Goal: Task Accomplishment & Management: Complete application form

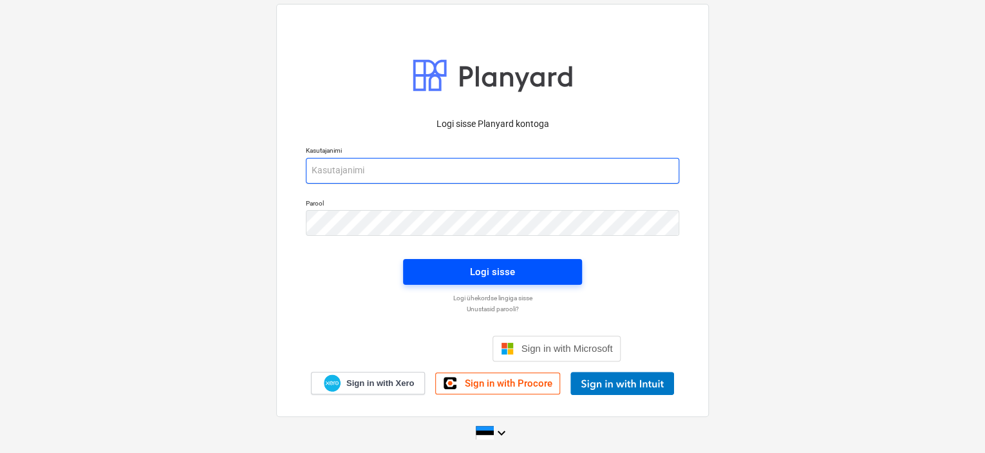
type input "[EMAIL_ADDRESS][DOMAIN_NAME]"
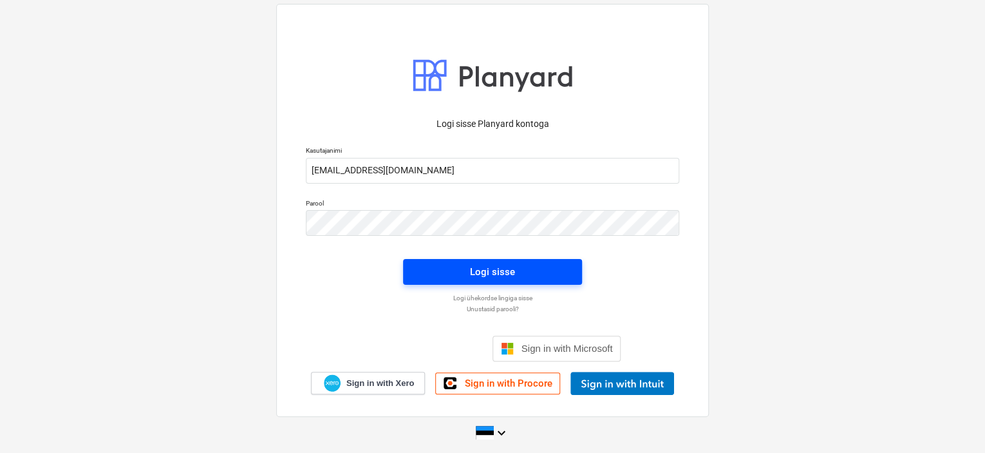
click at [536, 264] on span "Logi sisse" at bounding box center [492, 271] width 148 height 17
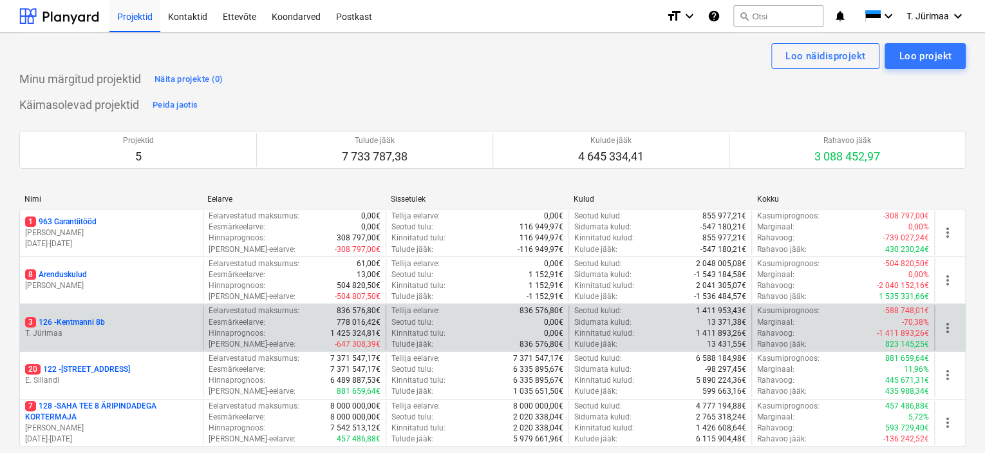
scroll to position [95, 0]
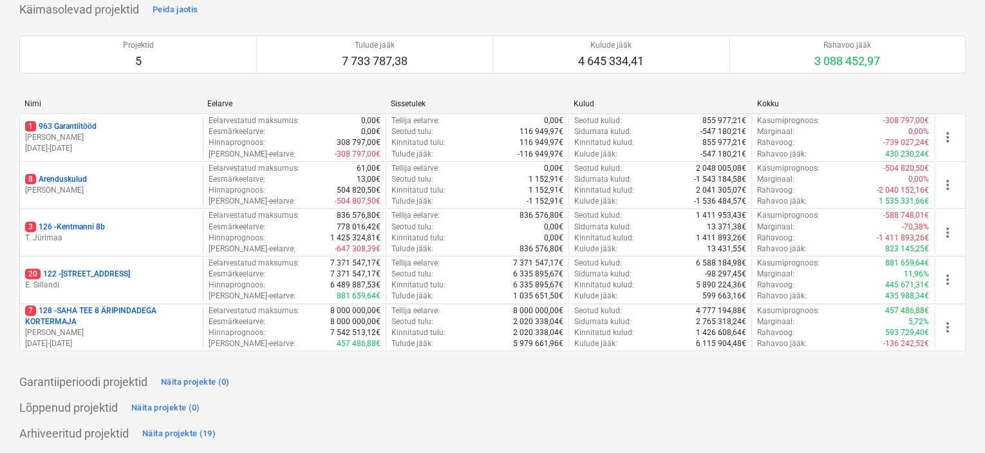
click at [111, 280] on p "E. Sillandi" at bounding box center [111, 284] width 173 height 11
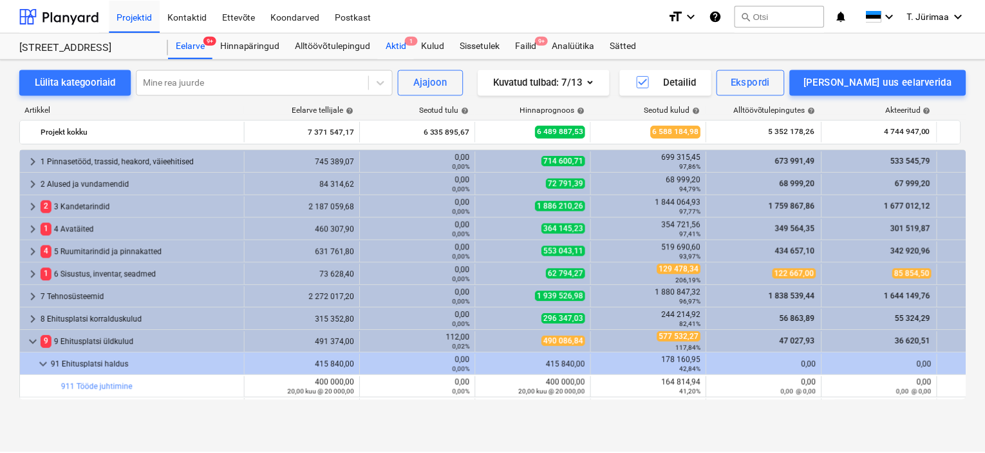
scroll to position [380, 0]
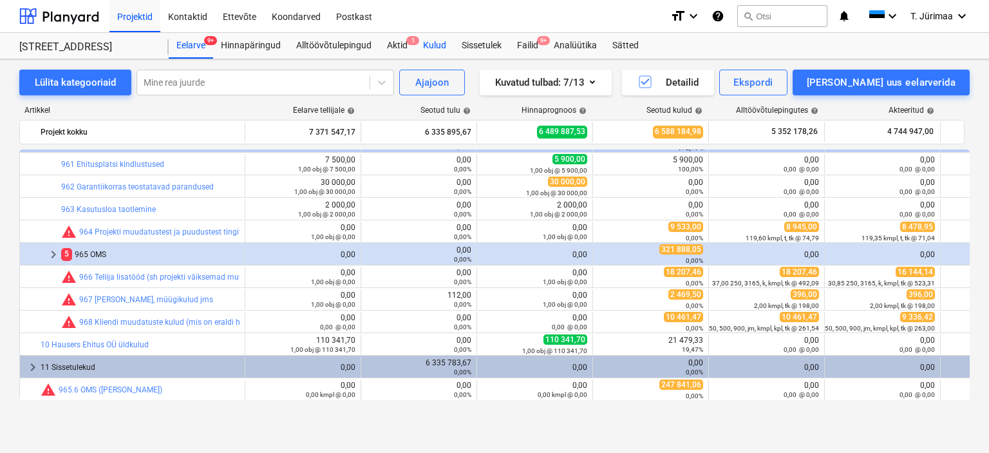
click at [433, 50] on div "Kulud" at bounding box center [434, 46] width 39 height 26
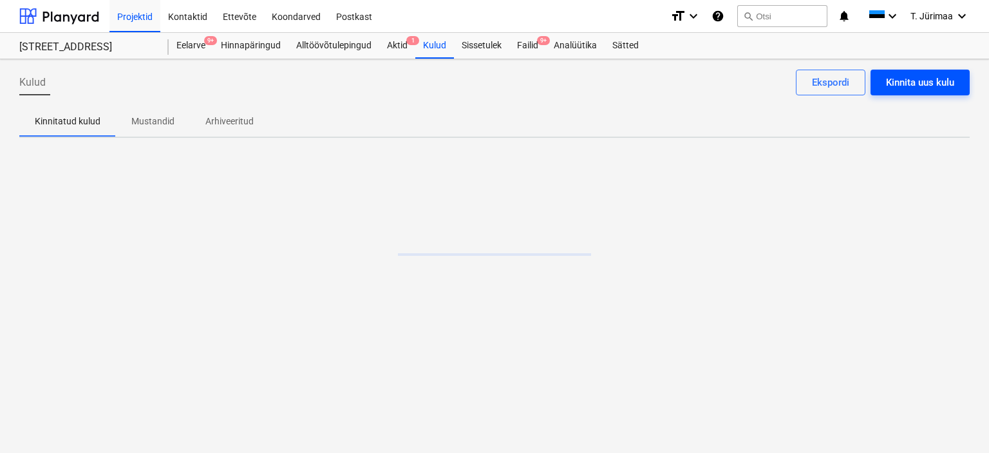
click at [913, 87] on div "Kinnita uus kulu" at bounding box center [920, 82] width 68 height 17
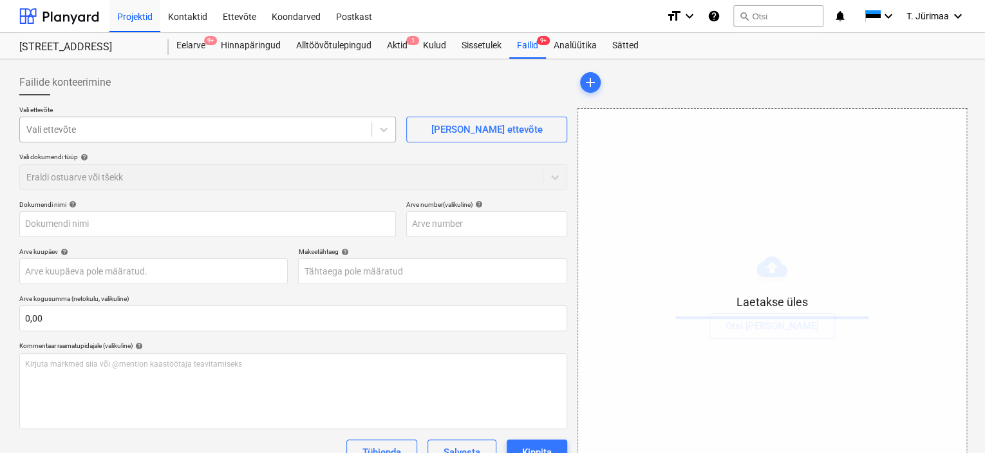
click at [183, 136] on div at bounding box center [195, 129] width 339 height 13
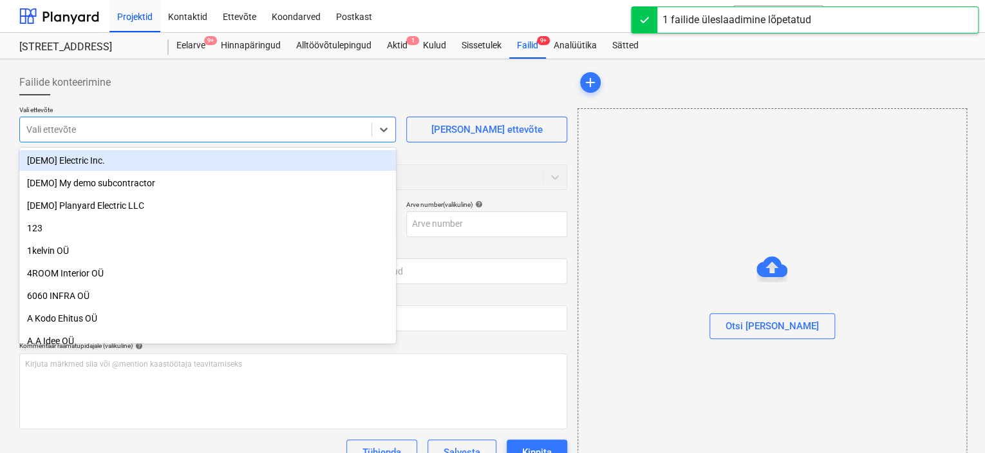
type input "Arve-saateleht422416.pdf"
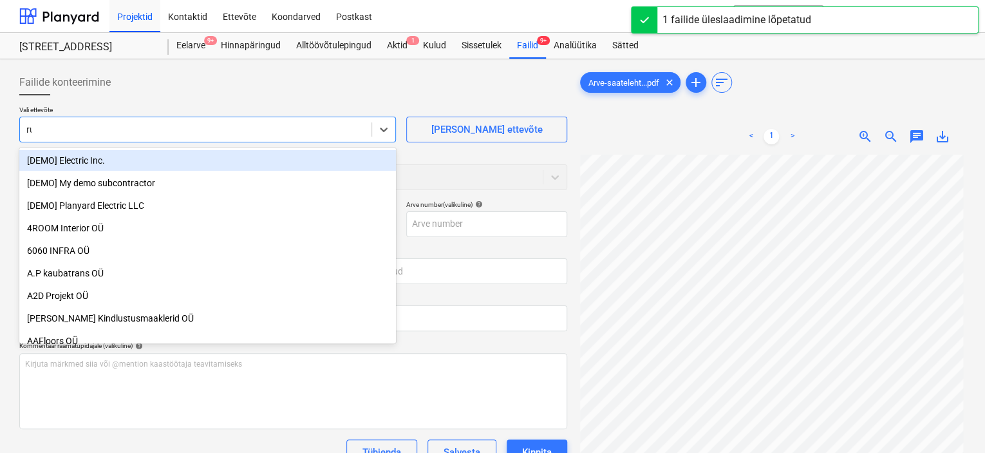
type input "rug"
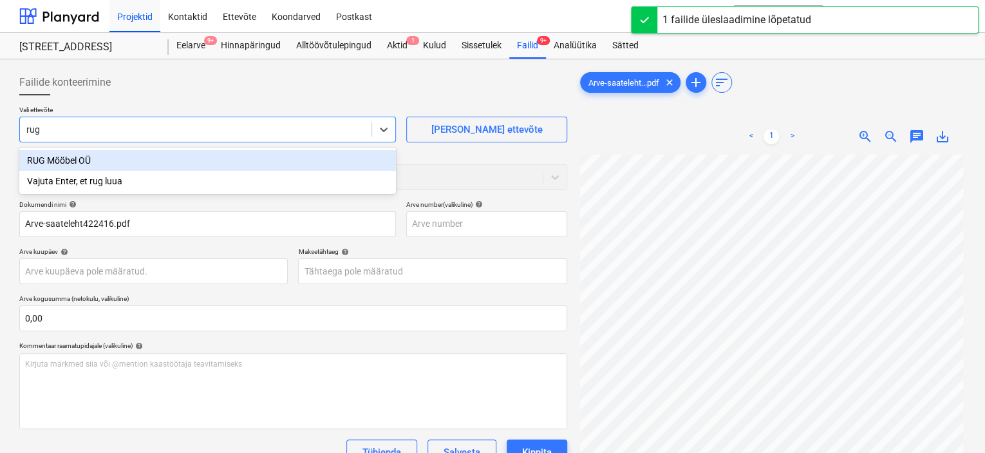
click at [177, 153] on div "RUG Mööbel OÜ" at bounding box center [207, 160] width 377 height 21
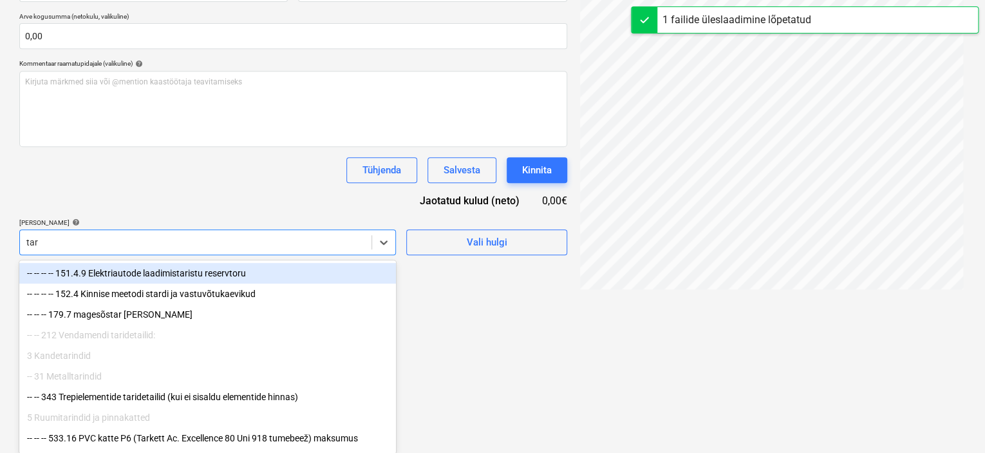
type input "tarv"
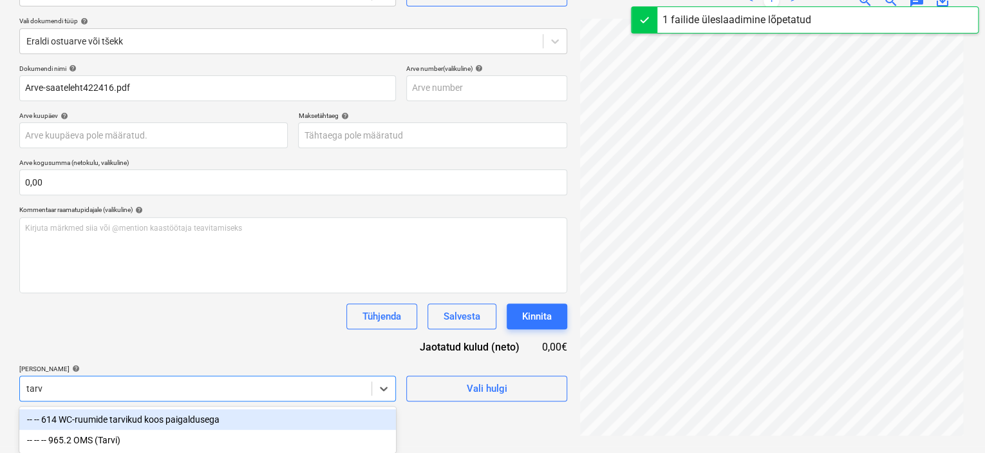
scroll to position [136, 0]
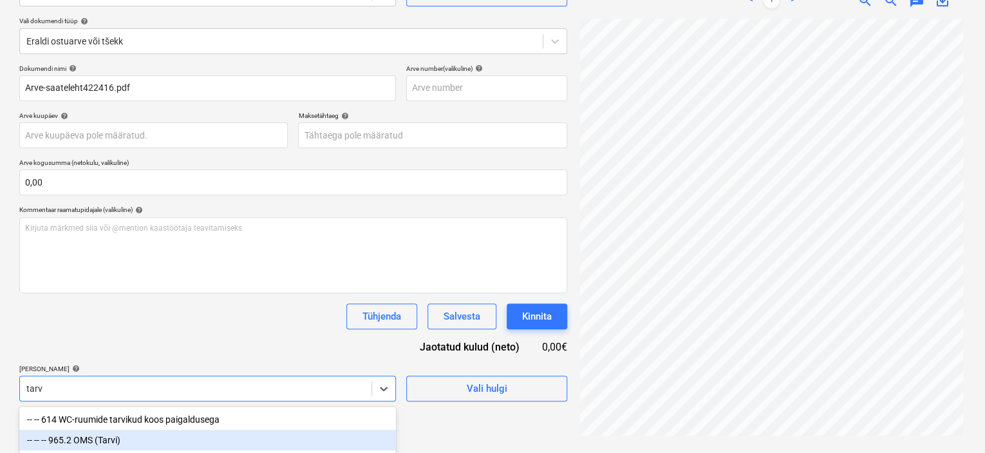
click at [133, 432] on div "-- -- -- 965.2 OMS (Tarvi)" at bounding box center [207, 439] width 377 height 21
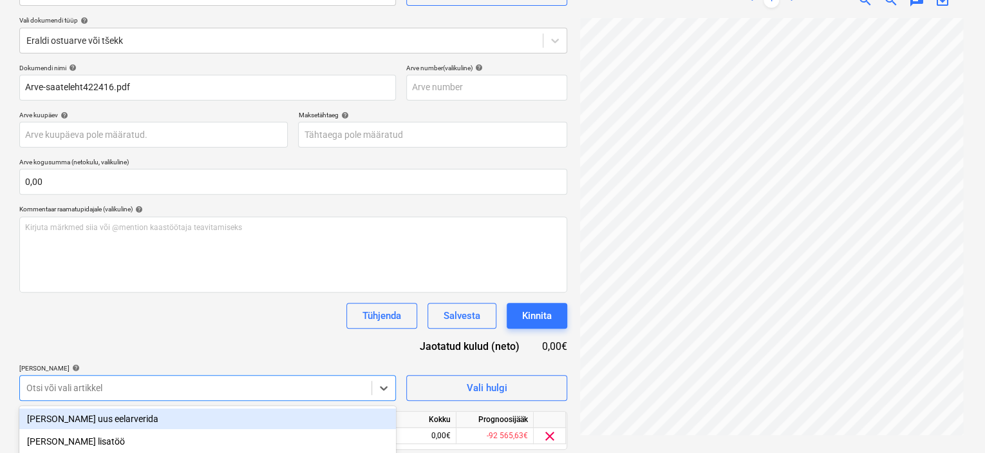
click at [220, 328] on div "Dokumendi nimi help Arve-saateleht422416.pdf Arve number (valikuline) help Arve…" at bounding box center [293, 275] width 548 height 422
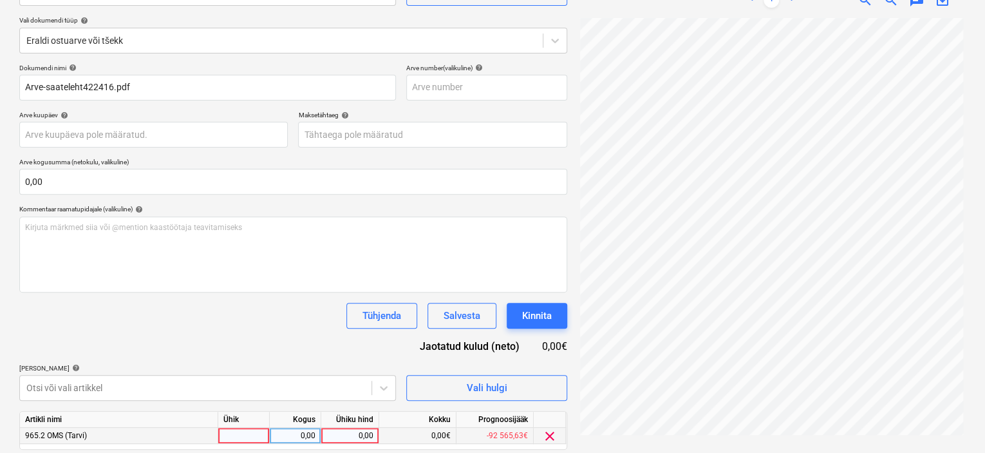
click at [239, 433] on div at bounding box center [244, 435] width 52 height 16
type input "kompl"
type input "349"
click at [255, 348] on div "Dokumendi nimi help Arve-saateleht422416.pdf Arve number (valikuline) help Arve…" at bounding box center [293, 275] width 548 height 422
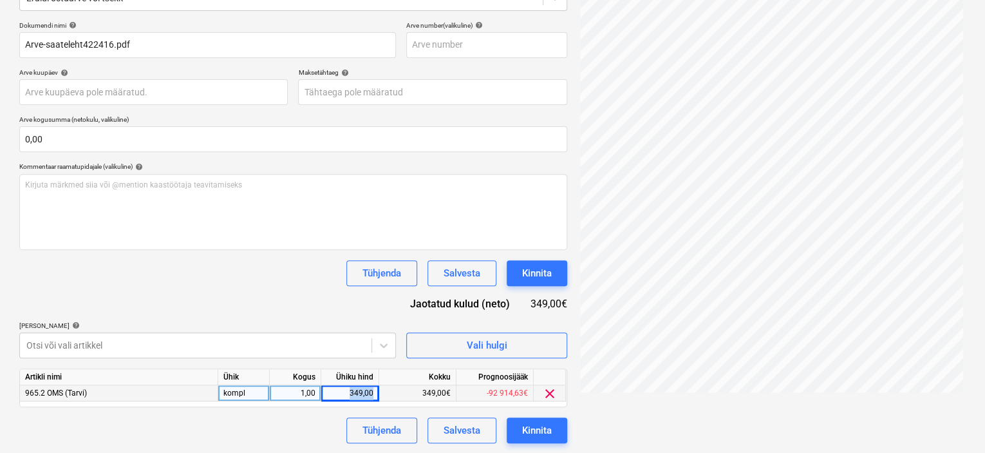
drag, startPoint x: 352, startPoint y: 388, endPoint x: 379, endPoint y: 391, distance: 26.7
click at [379, 391] on div "349,00" at bounding box center [350, 393] width 58 height 16
type input "281,45"
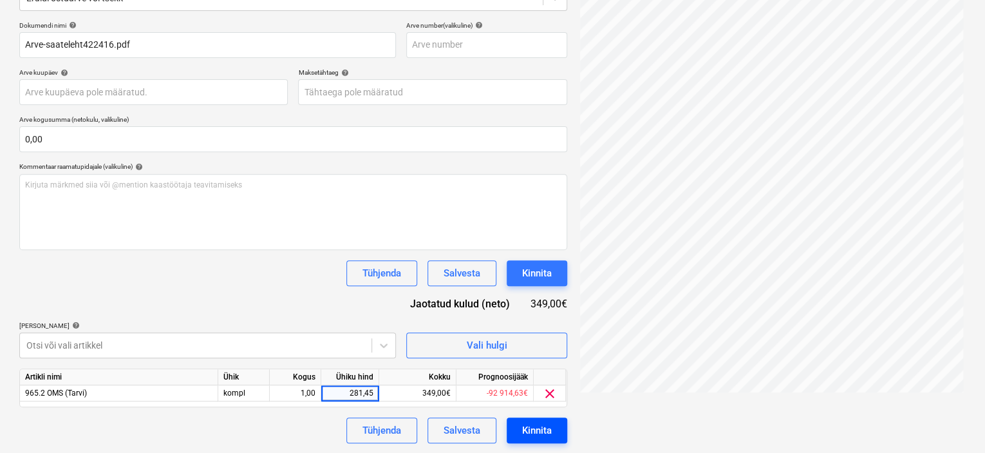
click at [554, 427] on button "Kinnita" at bounding box center [537, 430] width 61 height 26
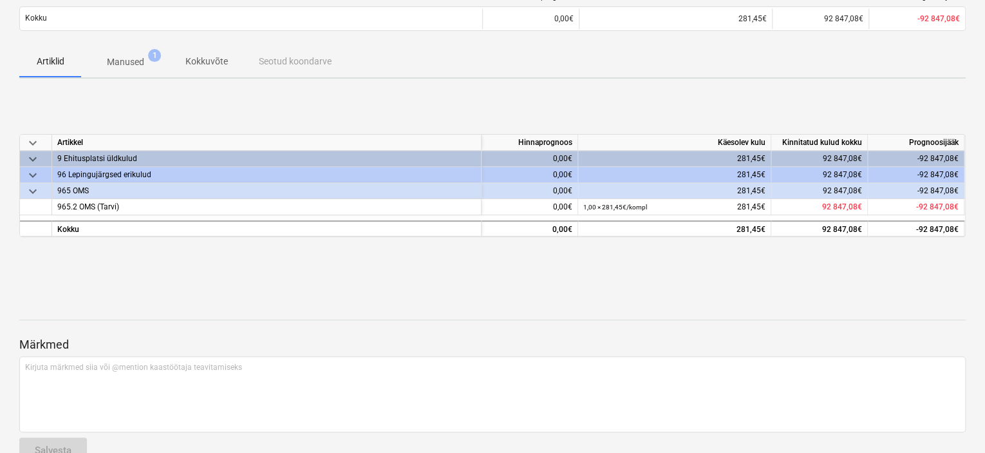
scroll to position [158, 0]
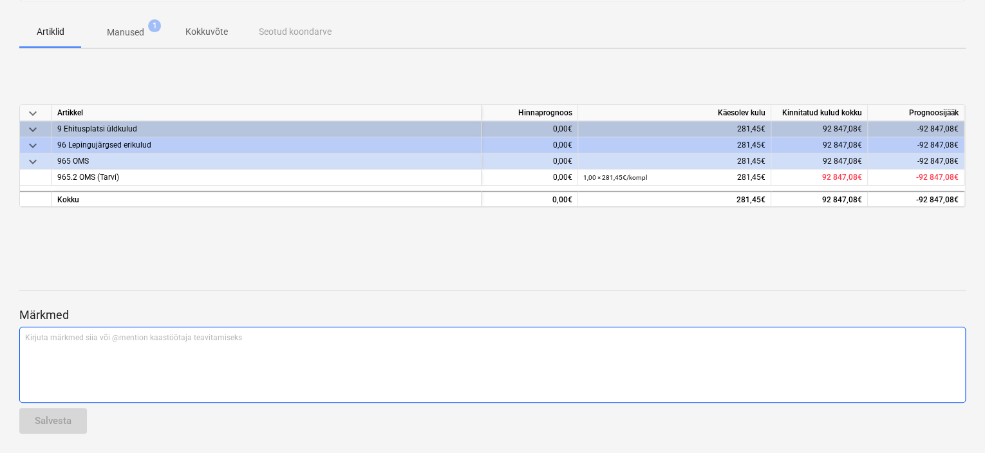
click at [93, 379] on div "Kirjuta märkmed siia või @mention kaastöötaja teavitamiseks ﻿" at bounding box center [492, 364] width 946 height 76
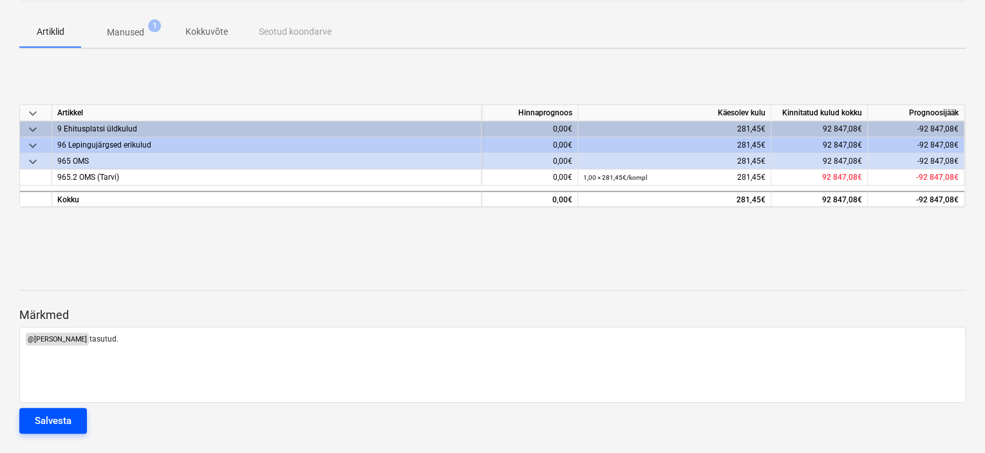
click at [64, 427] on button "Salvesta" at bounding box center [53, 421] width 68 height 26
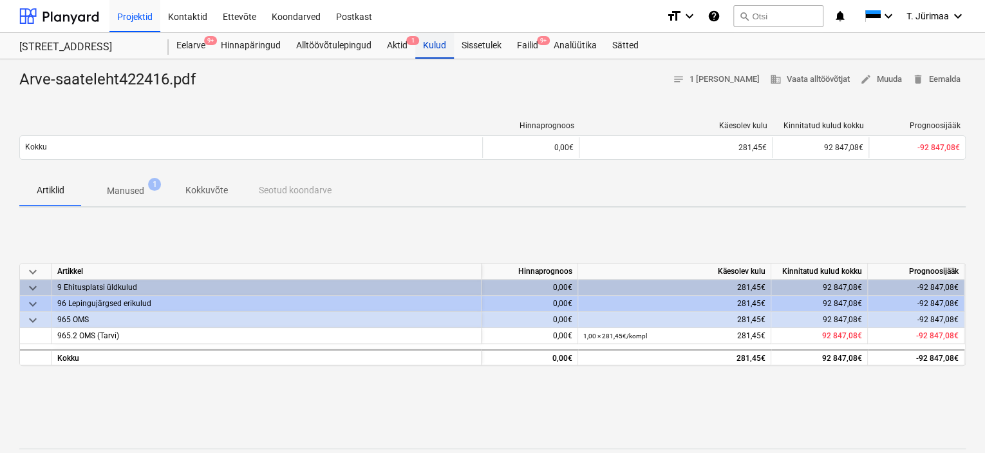
click at [433, 44] on div "Kulud" at bounding box center [434, 46] width 39 height 26
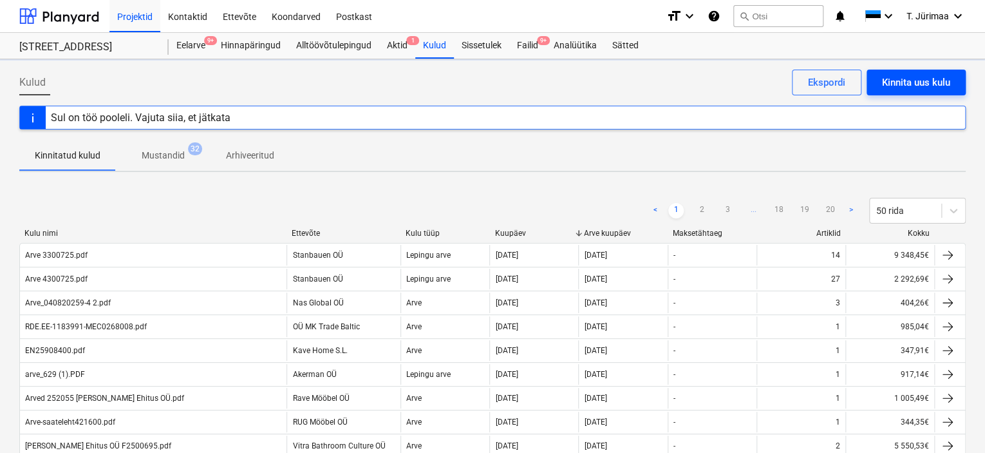
click at [925, 87] on div "Kinnita uus kulu" at bounding box center [916, 82] width 68 height 17
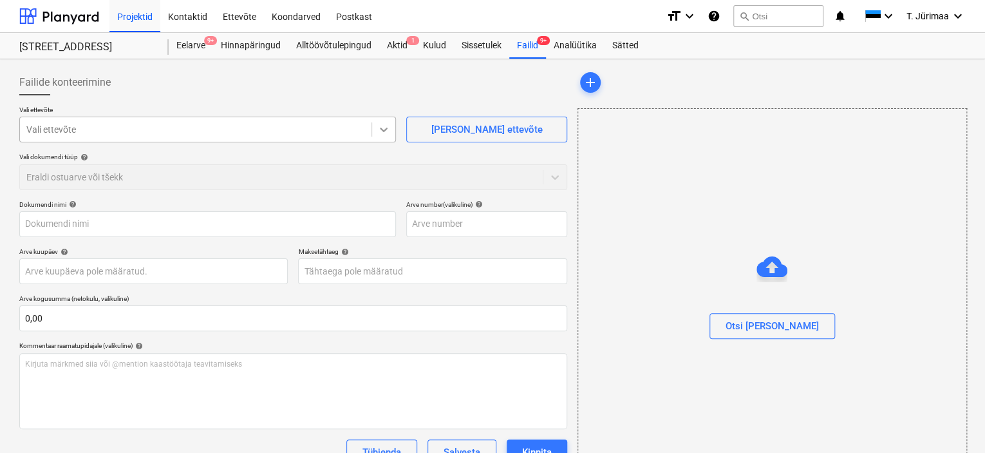
type input "Arve-saateleht422411.pdf"
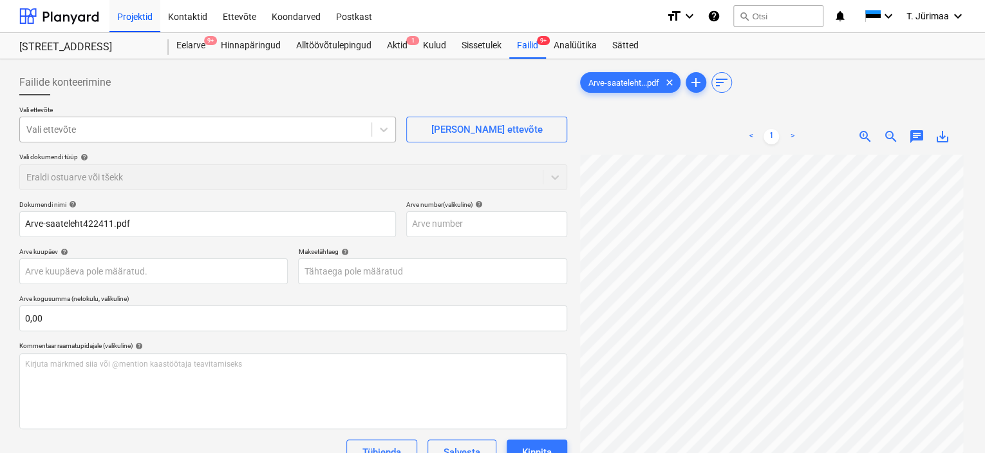
click at [203, 137] on div "Vali ettevõte" at bounding box center [196, 129] width 352 height 18
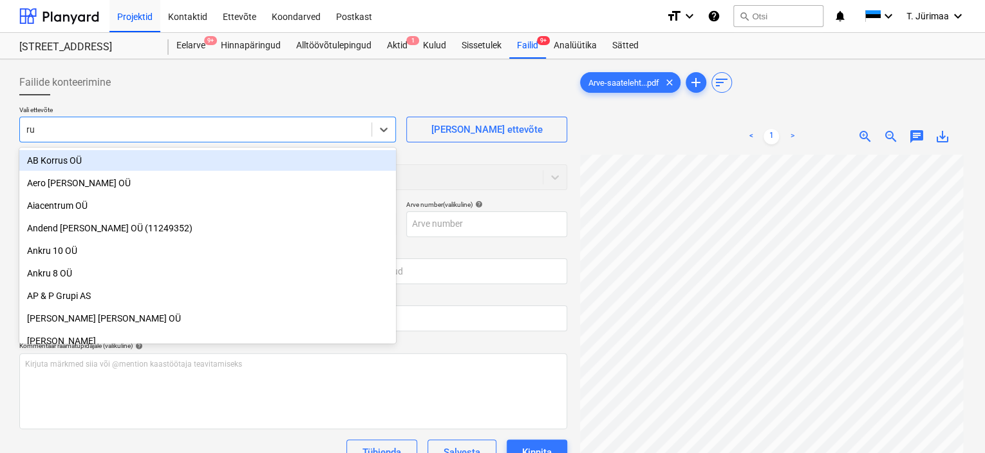
type input "rug"
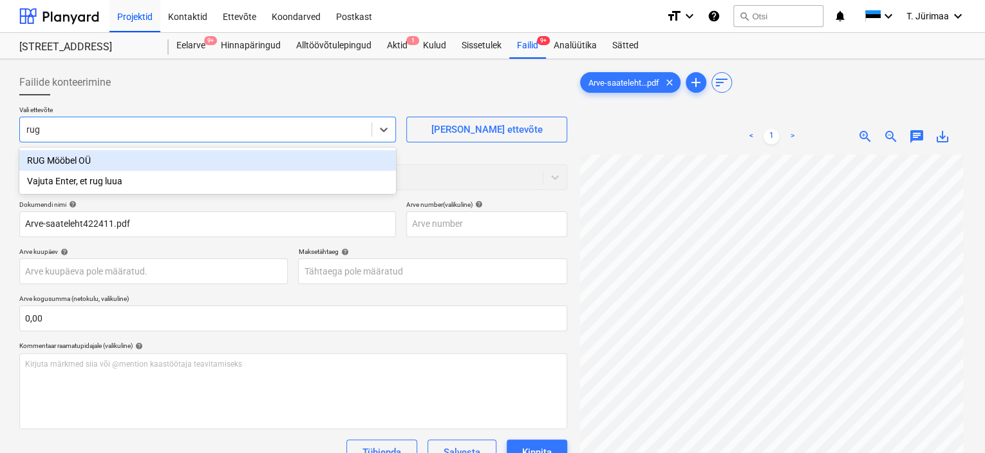
click at [196, 152] on div "RUG Mööbel OÜ" at bounding box center [207, 160] width 377 height 21
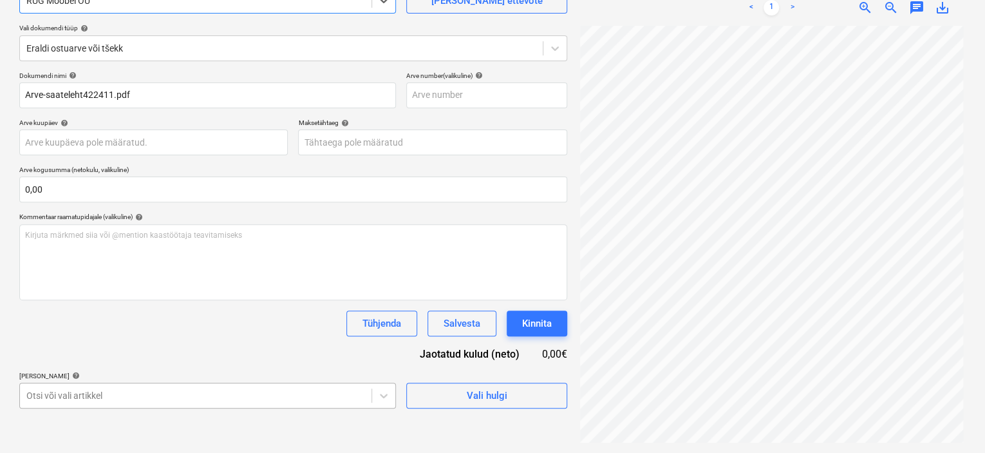
click at [146, 324] on body "Projektid Kontaktid Ettevõte Koondarved Postkast format_size keyboard_arrow_dow…" at bounding box center [492, 97] width 985 height 453
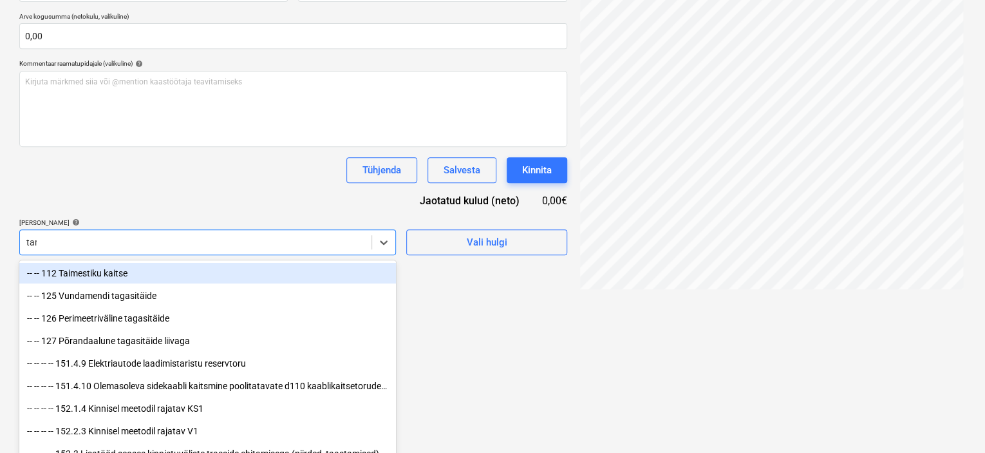
type input "tarv"
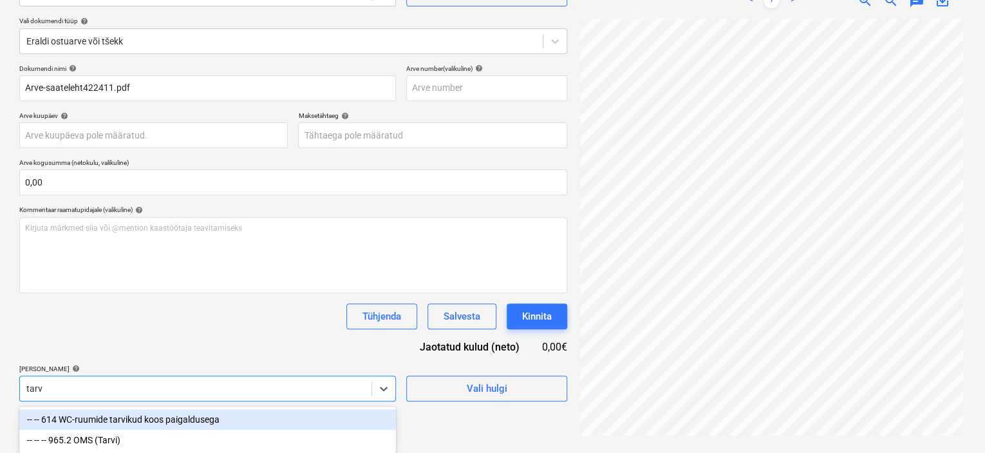
scroll to position [136, 0]
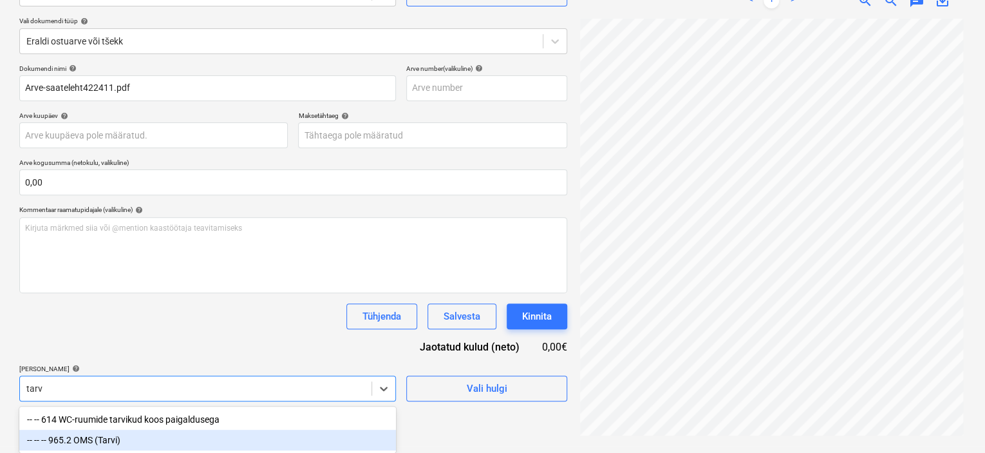
click at [120, 440] on div "-- -- -- 965.2 OMS (Tarvi)" at bounding box center [207, 439] width 377 height 21
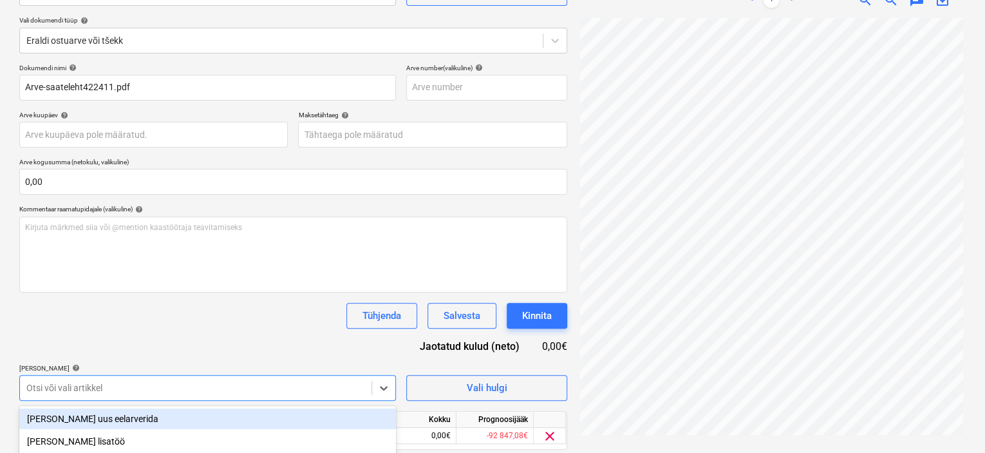
click at [146, 341] on div "Dokumendi nimi help Arve-saateleht422411.pdf Arve number (valikuline) help Arve…" at bounding box center [293, 275] width 548 height 422
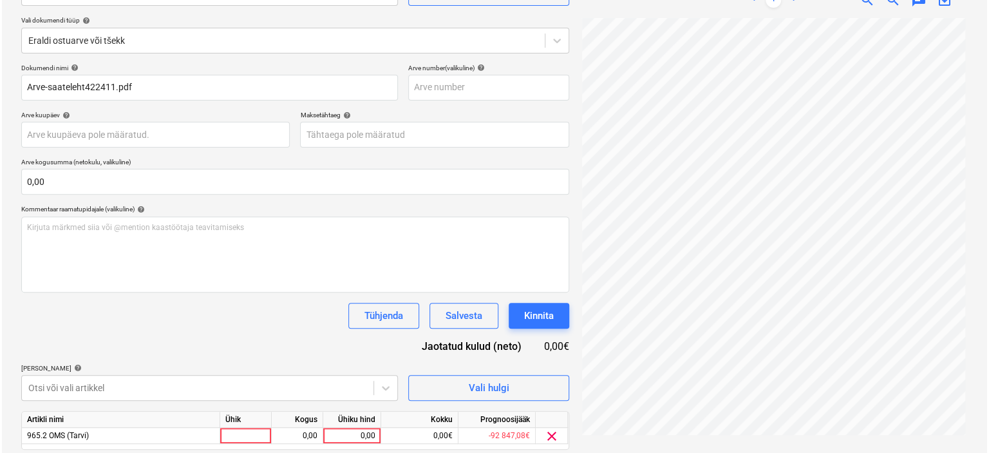
scroll to position [179, 0]
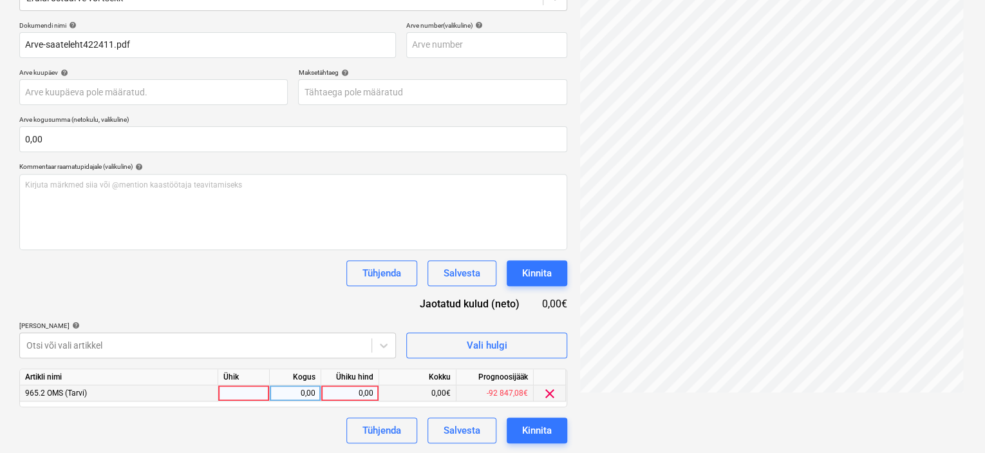
click at [236, 387] on div at bounding box center [244, 393] width 52 height 16
type input "kompl"
click at [301, 291] on div "Dokumendi nimi help Arve-saateleht422411.pdf Arve number (valikuline) help Arve…" at bounding box center [293, 232] width 548 height 422
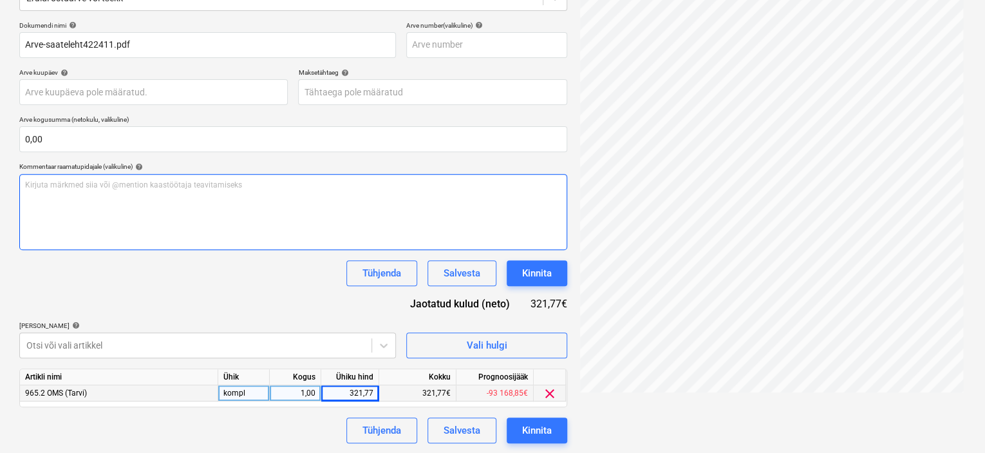
click at [249, 200] on div "Kirjuta märkmed siia või @mention kaastöötaja teavitamiseks ﻿" at bounding box center [293, 212] width 548 height 76
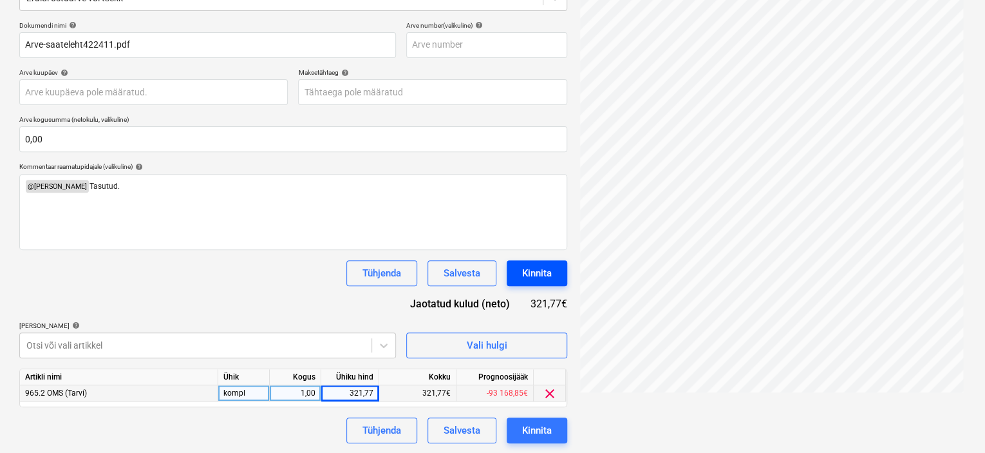
click at [566, 264] on button "Kinnita" at bounding box center [537, 273] width 61 height 26
